Goal: Task Accomplishment & Management: Use online tool/utility

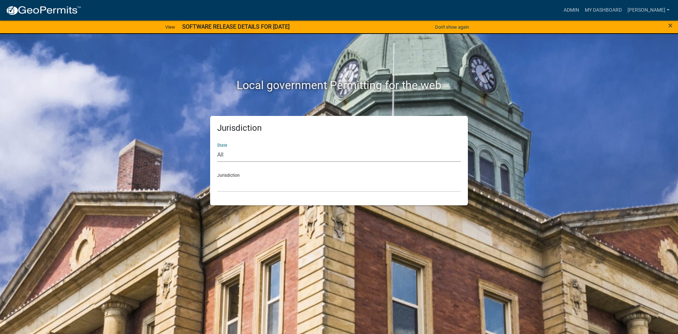
click at [227, 157] on select "All [US_STATE] [US_STATE] [US_STATE] [US_STATE] [US_STATE] [US_STATE] [US_STATE…" at bounding box center [339, 154] width 244 height 14
select select "[US_STATE]"
click at [217, 147] on select "All [US_STATE] [US_STATE] [US_STATE] [US_STATE] [US_STATE] [US_STATE] [US_STATE…" at bounding box center [339, 154] width 244 height 14
click at [262, 187] on select "[GEOGRAPHIC_DATA], [US_STATE] [GEOGRAPHIC_DATA], [US_STATE] [GEOGRAPHIC_DATA], …" at bounding box center [339, 184] width 244 height 14
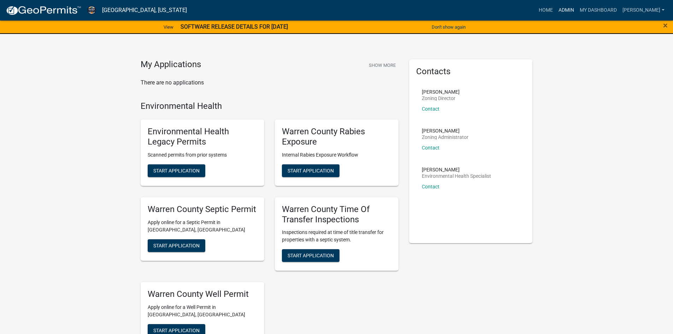
click at [572, 10] on link "Admin" at bounding box center [566, 10] width 21 height 13
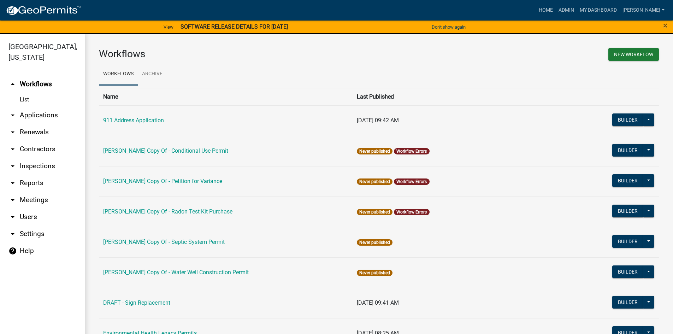
click at [13, 179] on icon "arrow_drop_down" at bounding box center [12, 183] width 8 height 8
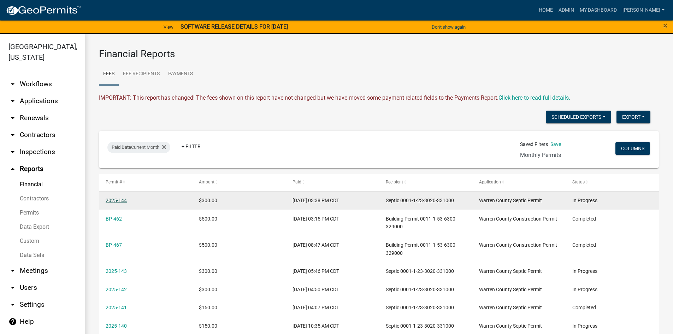
click at [112, 200] on link "2025-144" at bounding box center [116, 200] width 21 height 6
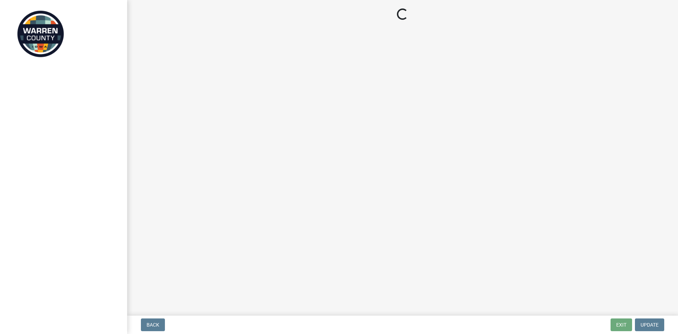
select select "c292f160-73c7-443c-9b26-d074e32445b8"
select select "d1e22d4f-68e7-4e9d-8701-604dd084f30f"
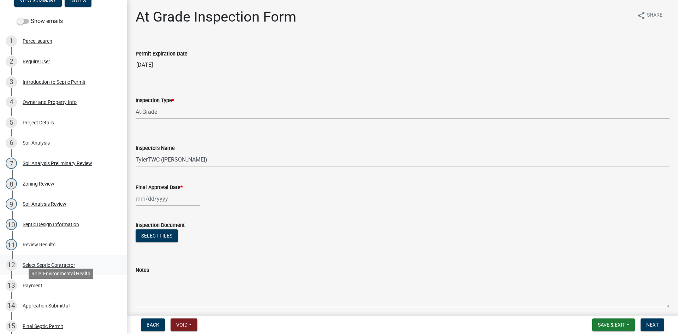
scroll to position [212, 0]
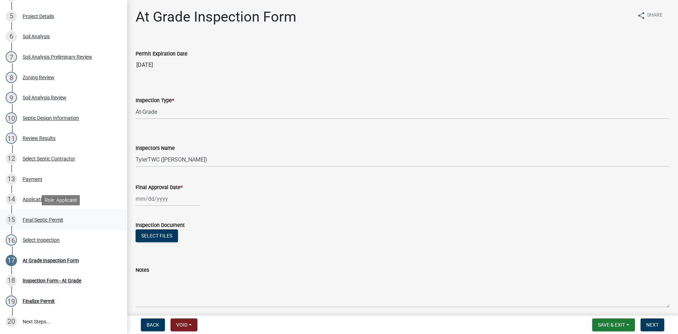
click at [39, 221] on div "Final Septic Permit" at bounding box center [43, 219] width 41 height 5
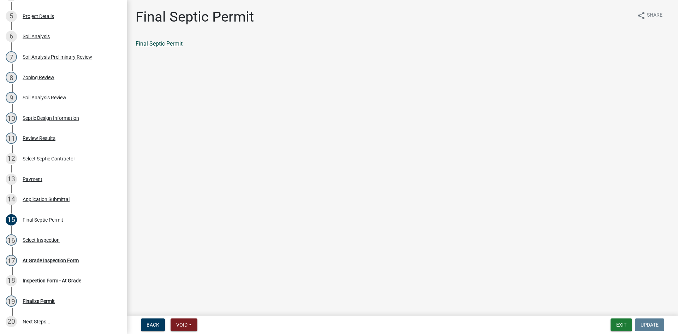
click at [166, 44] on link "Final Septic Permit" at bounding box center [159, 43] width 47 height 7
